Goal: Task Accomplishment & Management: Manage account settings

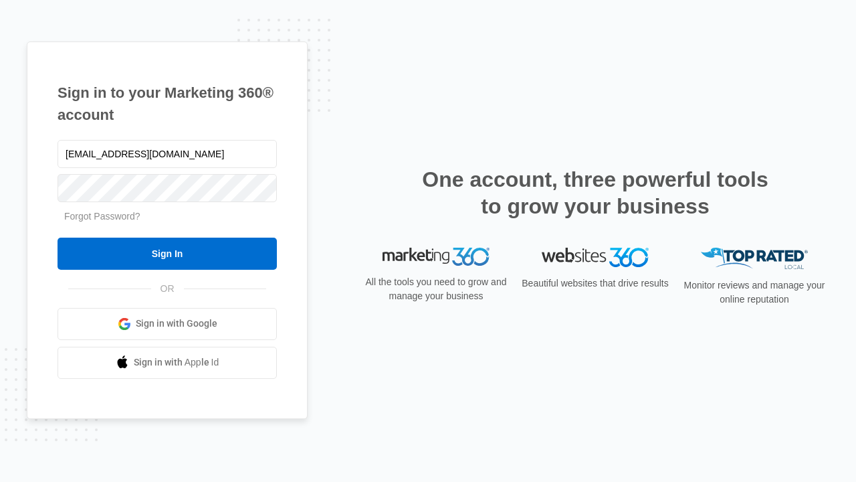
type input "dankie614@gmail.com"
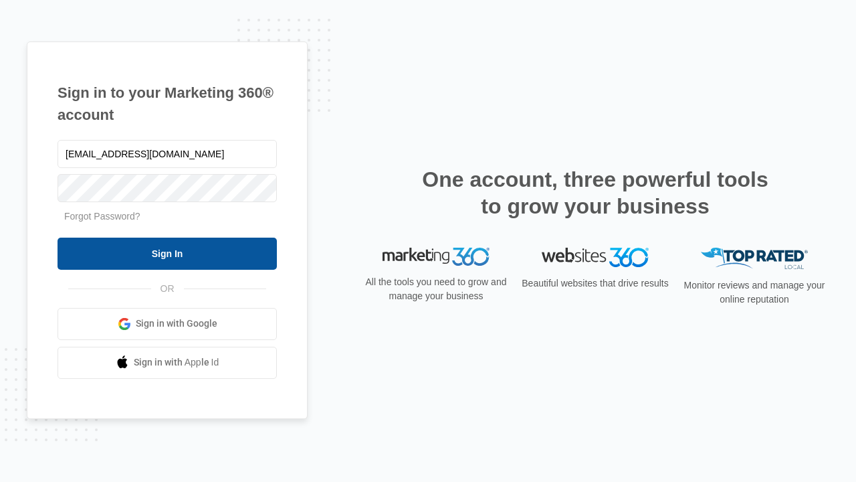
click at [167, 253] on input "Sign In" at bounding box center [167, 253] width 219 height 32
